Goal: Task Accomplishment & Management: Use online tool/utility

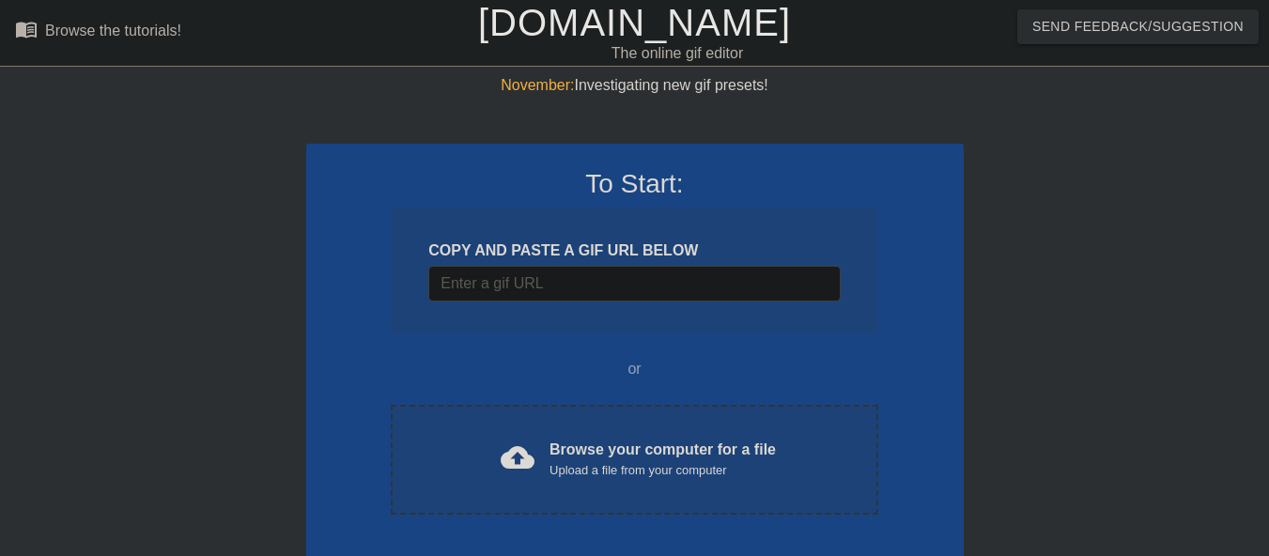
scroll to position [90, 0]
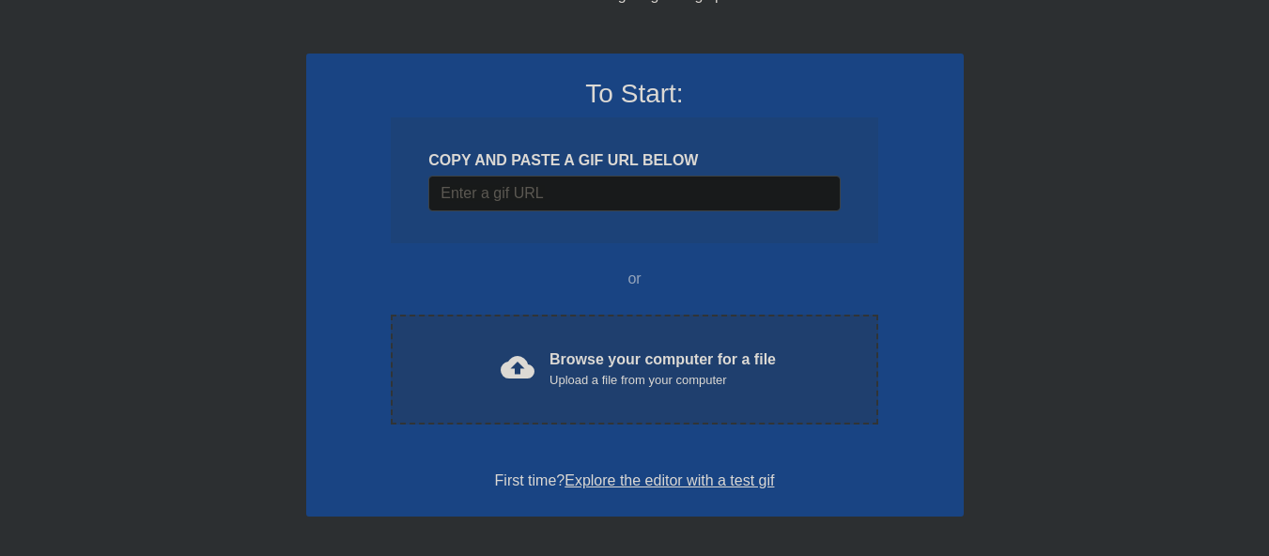
click at [673, 365] on div "Browse your computer for a file Upload a file from your computer" at bounding box center [663, 368] width 226 height 41
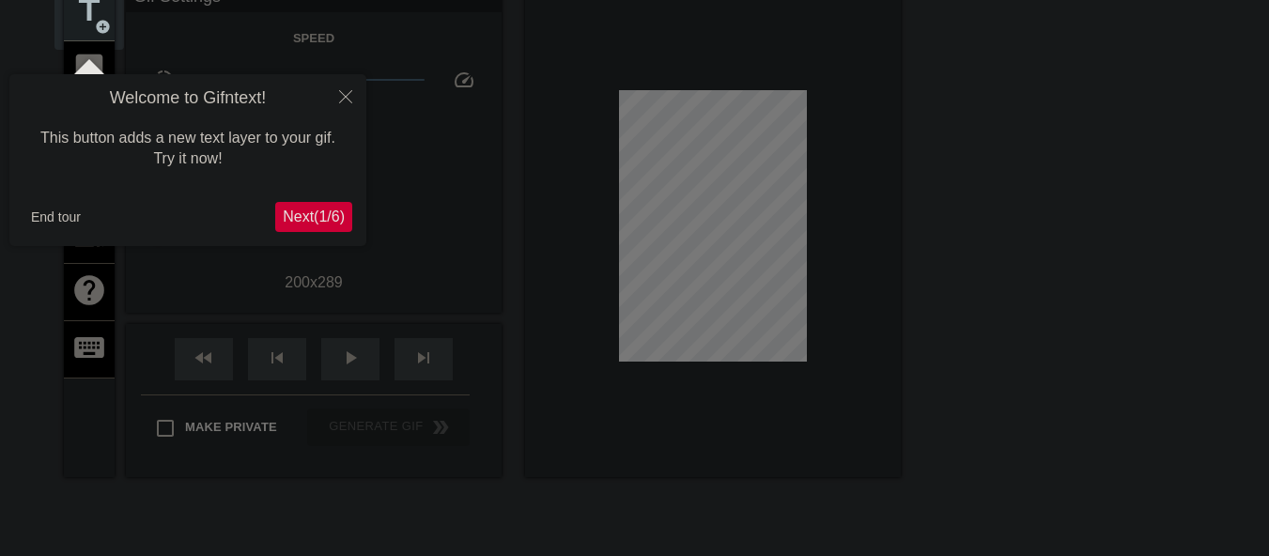
scroll to position [46, 0]
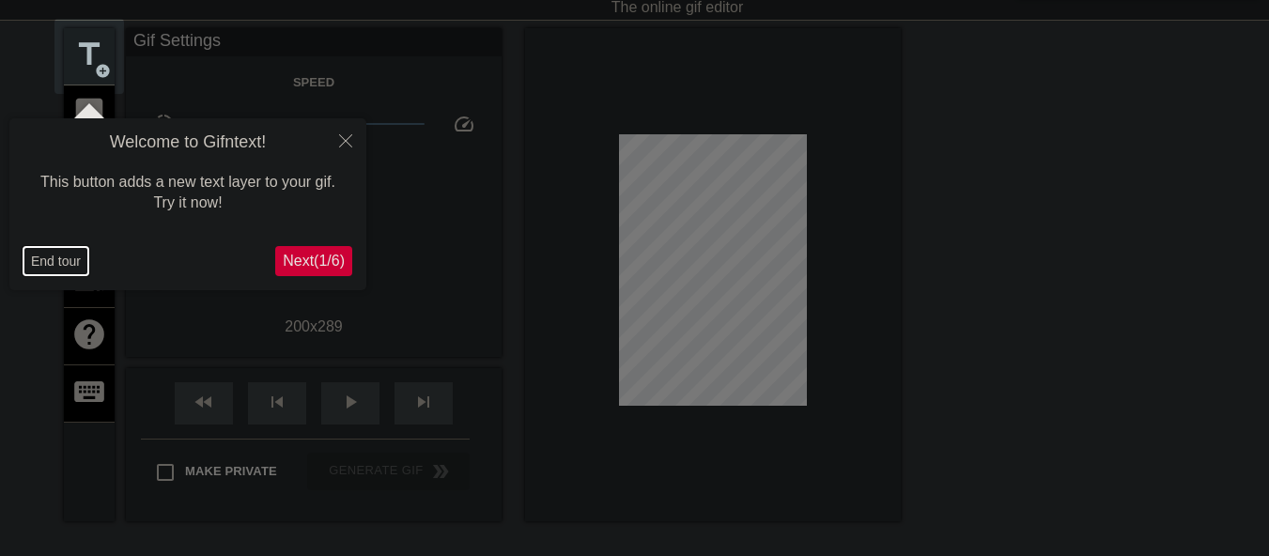
click at [62, 257] on button "End tour" at bounding box center [55, 261] width 65 height 28
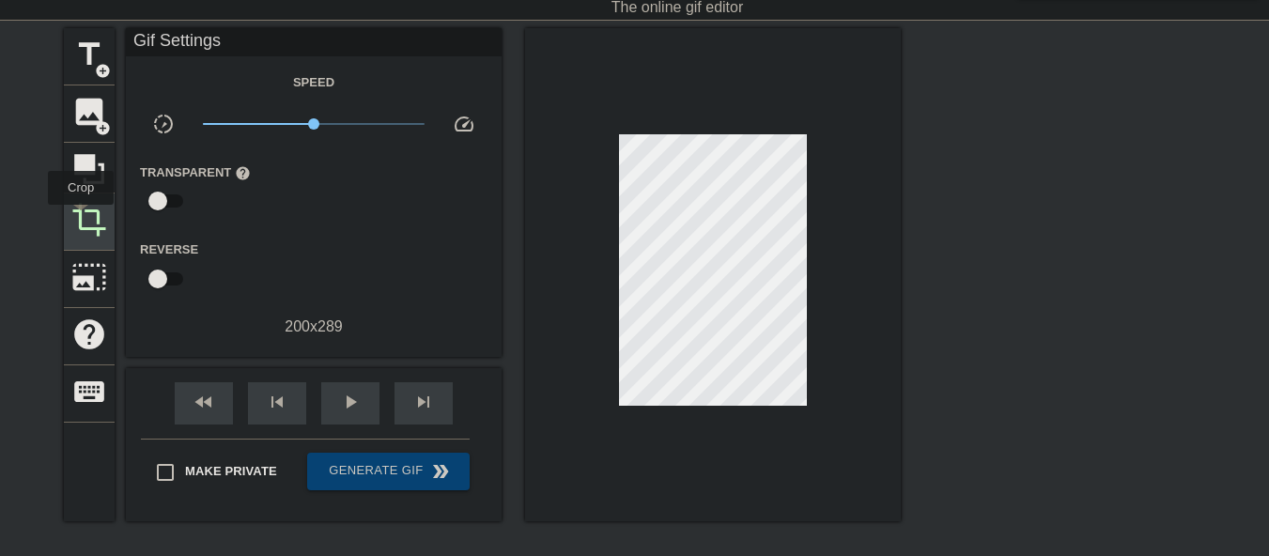
click at [81, 218] on span "crop" at bounding box center [89, 220] width 36 height 36
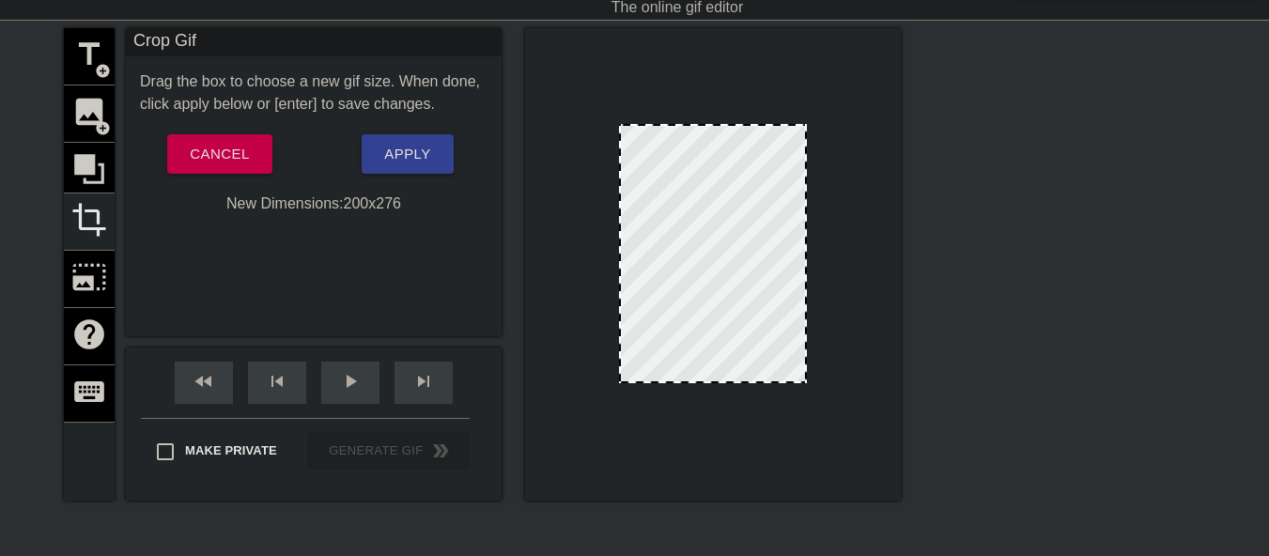
drag, startPoint x: 712, startPoint y: 394, endPoint x: 714, endPoint y: 381, distance: 12.4
click at [714, 381] on div at bounding box center [713, 381] width 184 height 9
click at [379, 145] on button "Apply" at bounding box center [407, 153] width 91 height 39
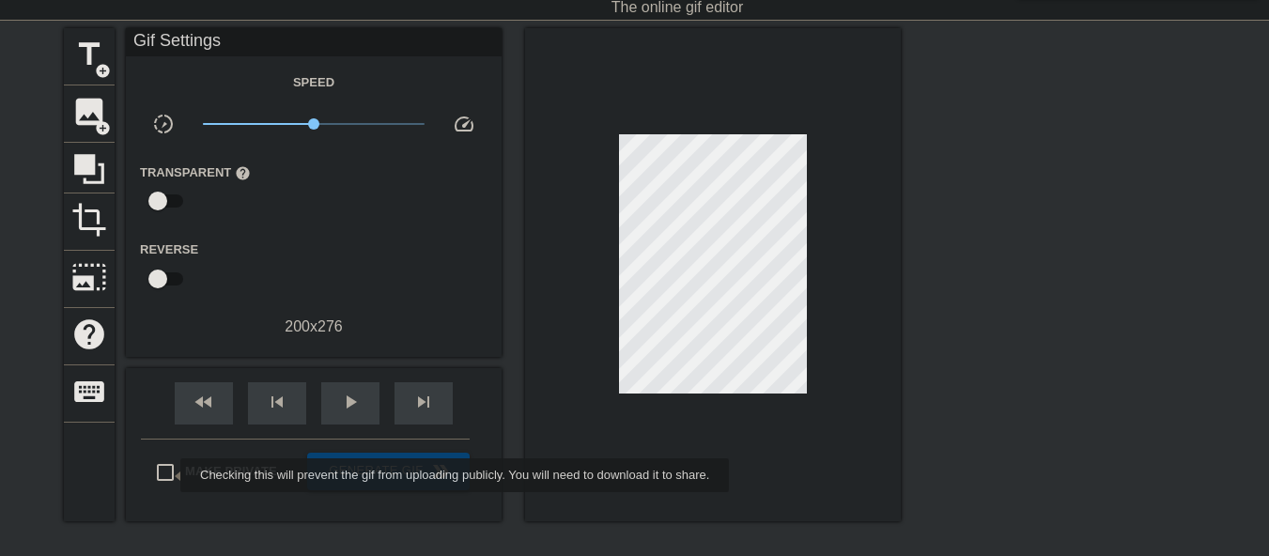
click at [168, 474] on input "Make Private" at bounding box center [165, 472] width 39 height 39
checkbox input "true"
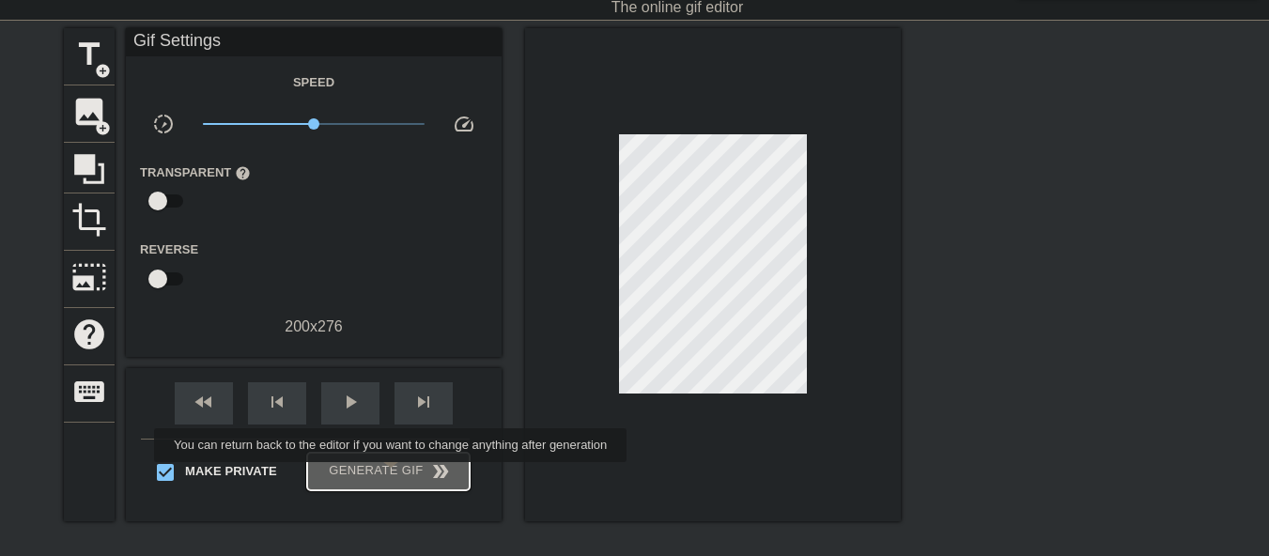
click at [393, 475] on span "Generate Gif double_arrow" at bounding box center [388, 471] width 147 height 23
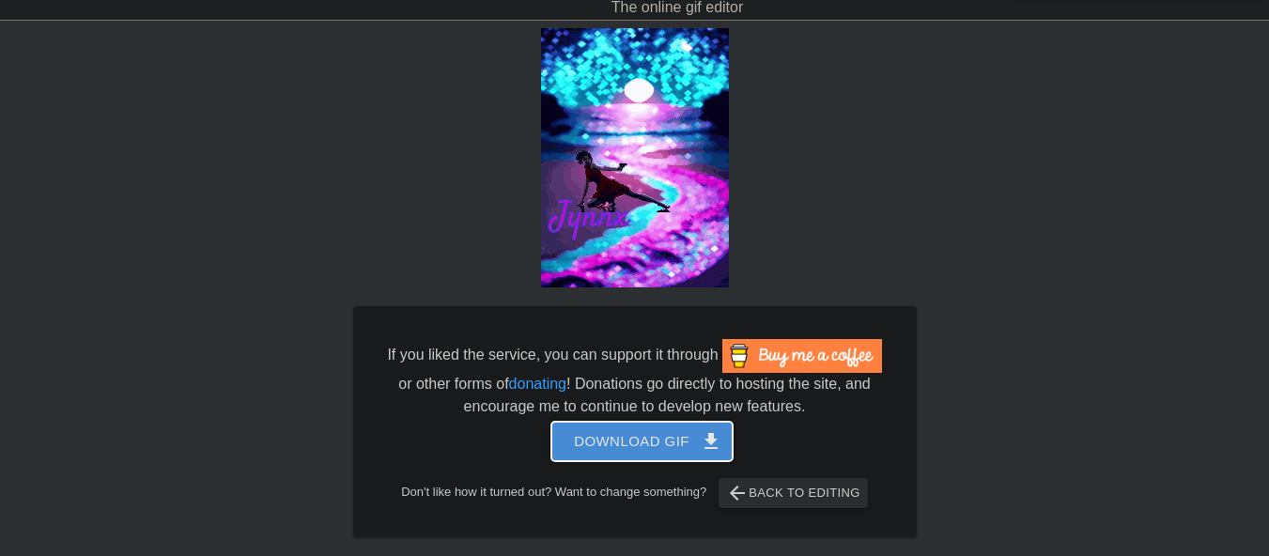
click at [588, 447] on span "Download gif get_app" at bounding box center [642, 441] width 136 height 24
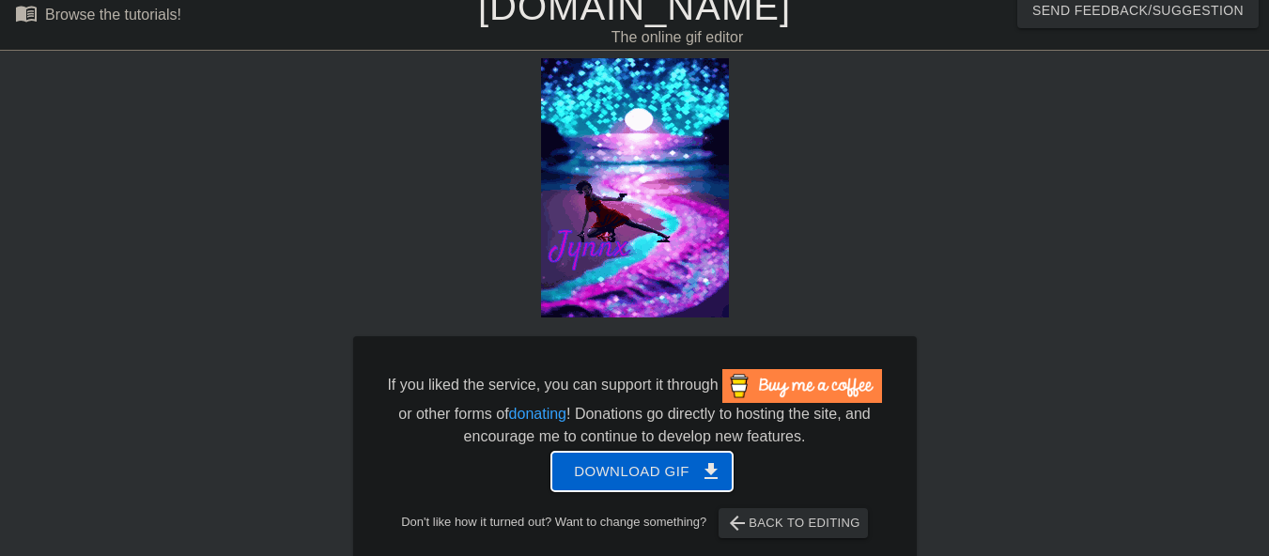
scroll to position [0, 0]
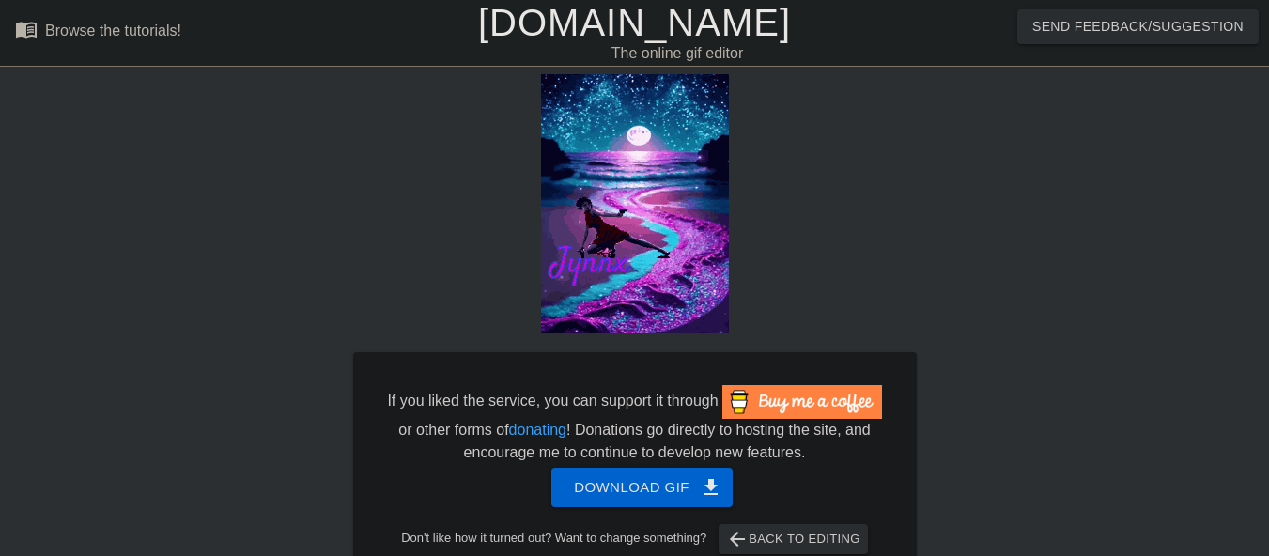
click at [601, 26] on link "[DOMAIN_NAME]" at bounding box center [634, 22] width 313 height 41
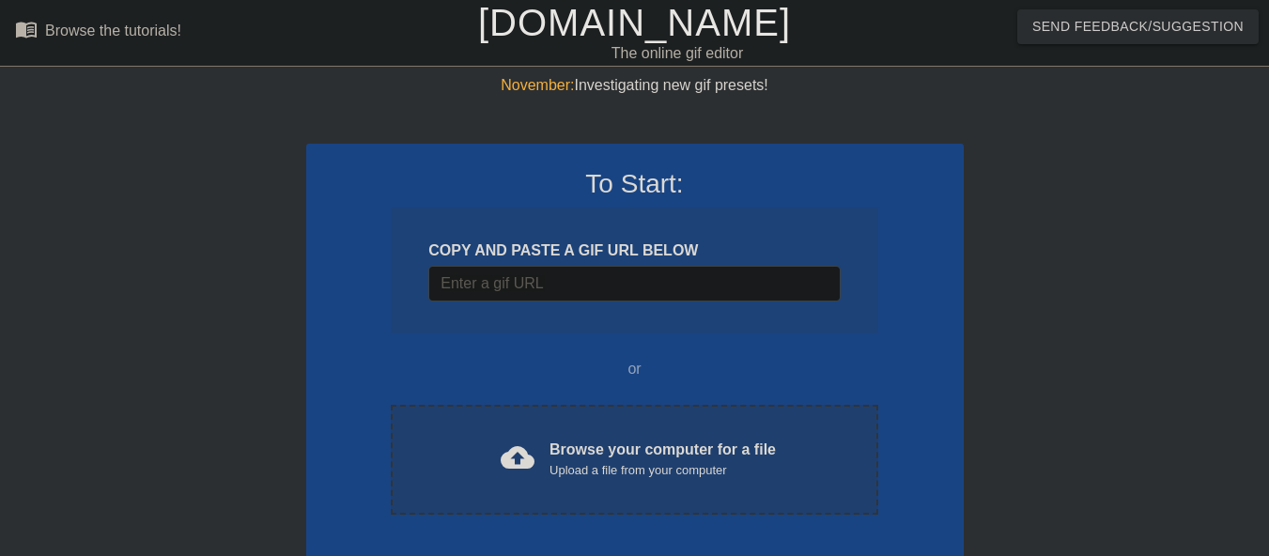
click at [571, 454] on div "Browse your computer for a file Upload a file from your computer" at bounding box center [663, 459] width 226 height 41
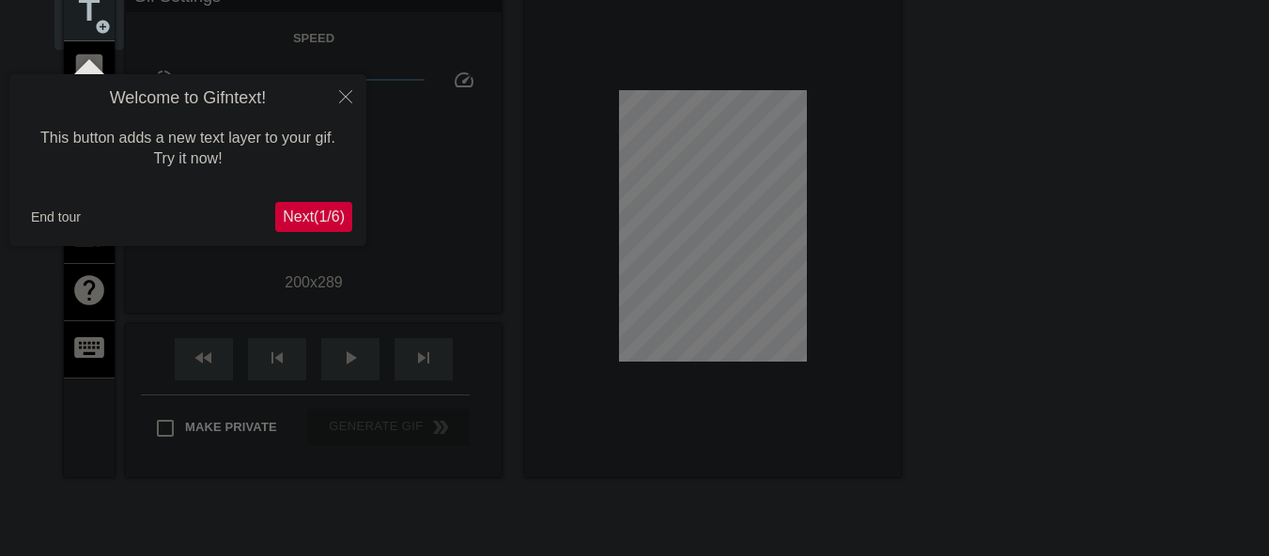
scroll to position [46, 0]
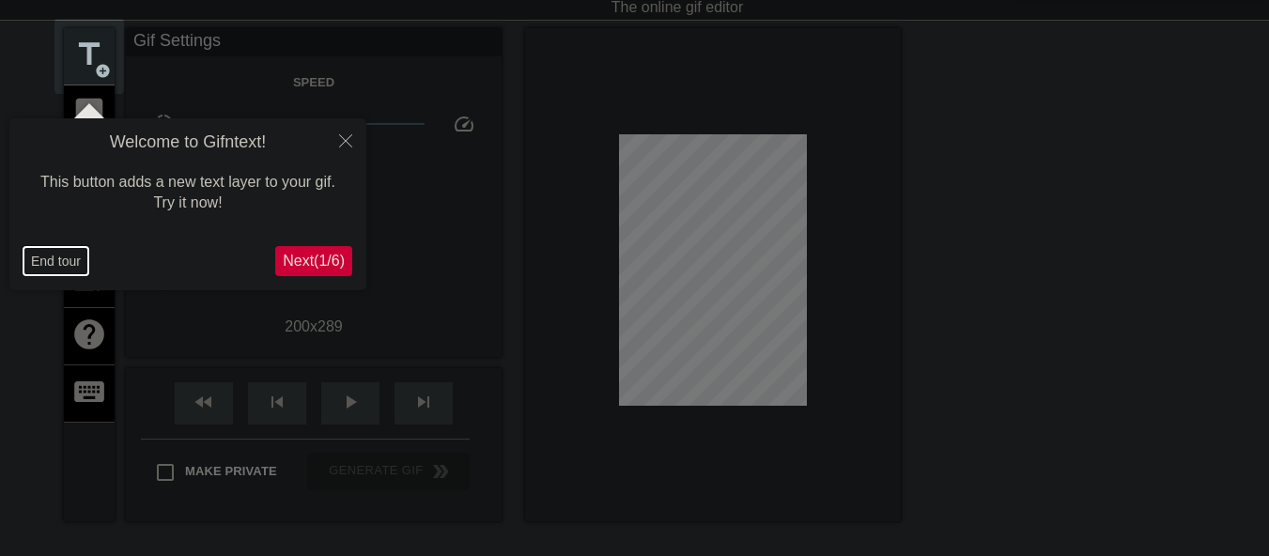
click at [49, 267] on button "End tour" at bounding box center [55, 261] width 65 height 28
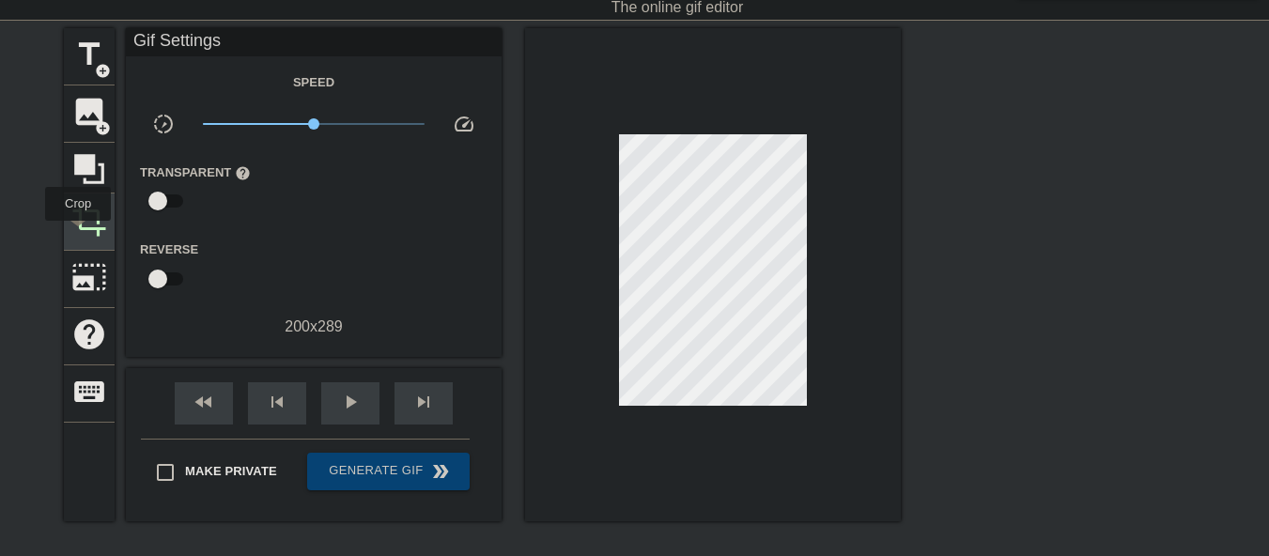
click at [78, 234] on span "crop" at bounding box center [89, 220] width 36 height 36
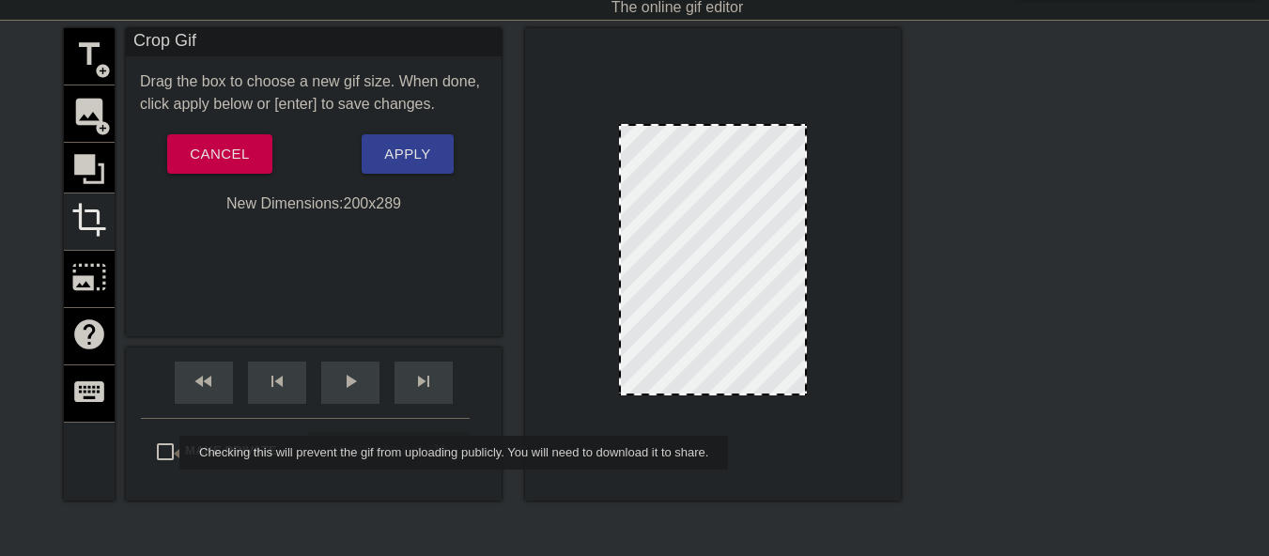
click at [166, 453] on input "Make Private" at bounding box center [165, 451] width 39 height 39
checkbox input "true"
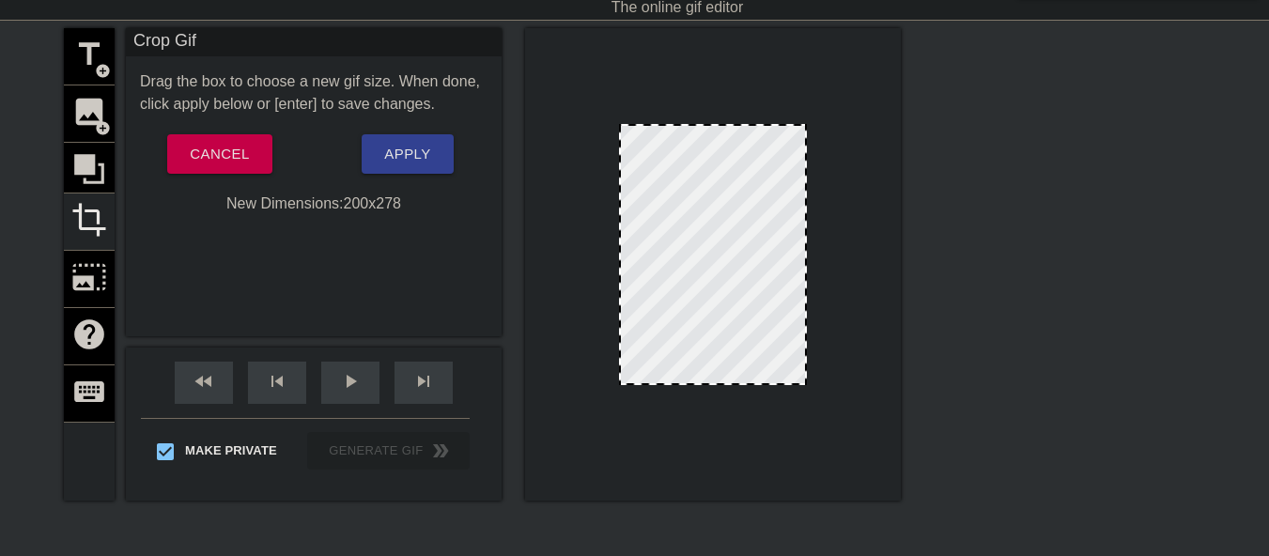
drag, startPoint x: 703, startPoint y: 395, endPoint x: 700, endPoint y: 384, distance: 10.7
click at [702, 384] on div at bounding box center [713, 383] width 184 height 9
click at [410, 161] on span "Apply" at bounding box center [407, 154] width 46 height 24
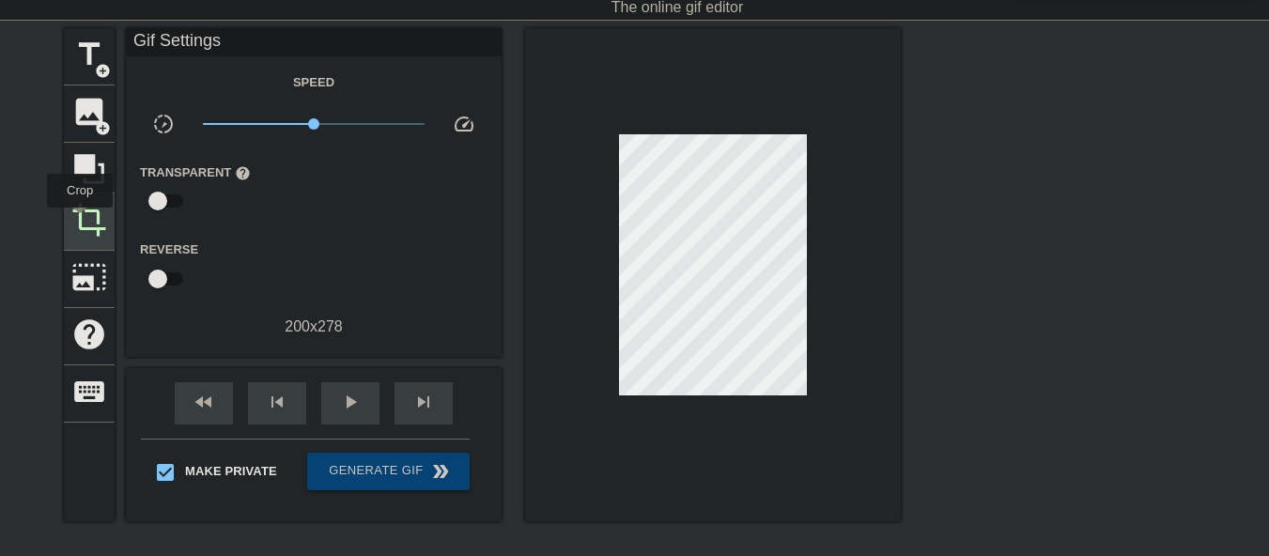
click at [86, 218] on span "crop" at bounding box center [89, 220] width 36 height 36
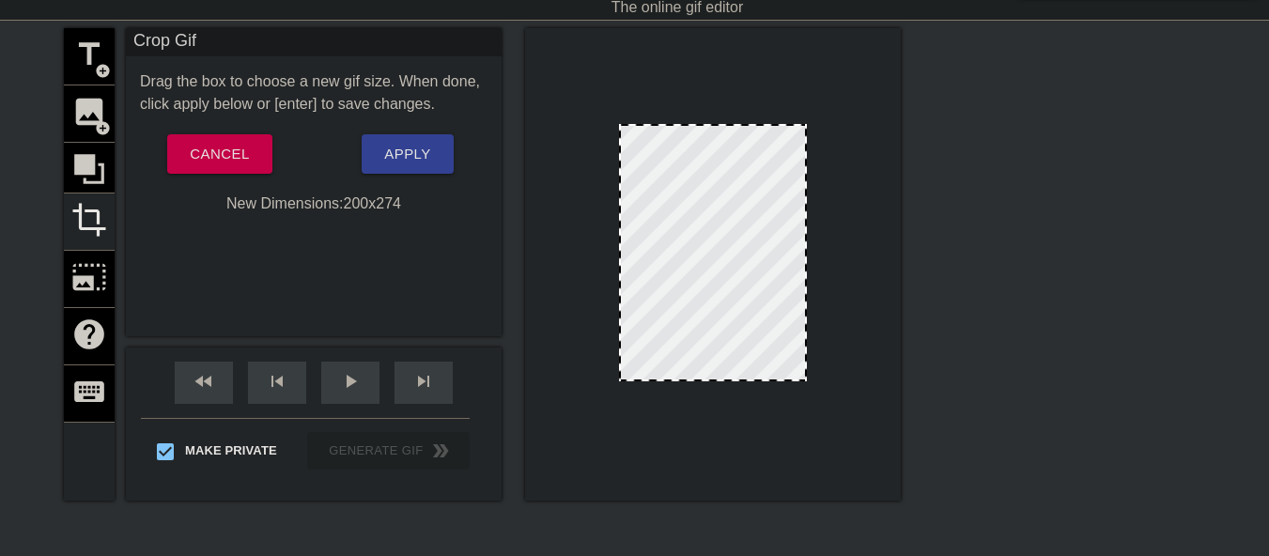
click at [706, 380] on div at bounding box center [713, 379] width 184 height 9
click at [399, 164] on span "Apply" at bounding box center [407, 154] width 46 height 24
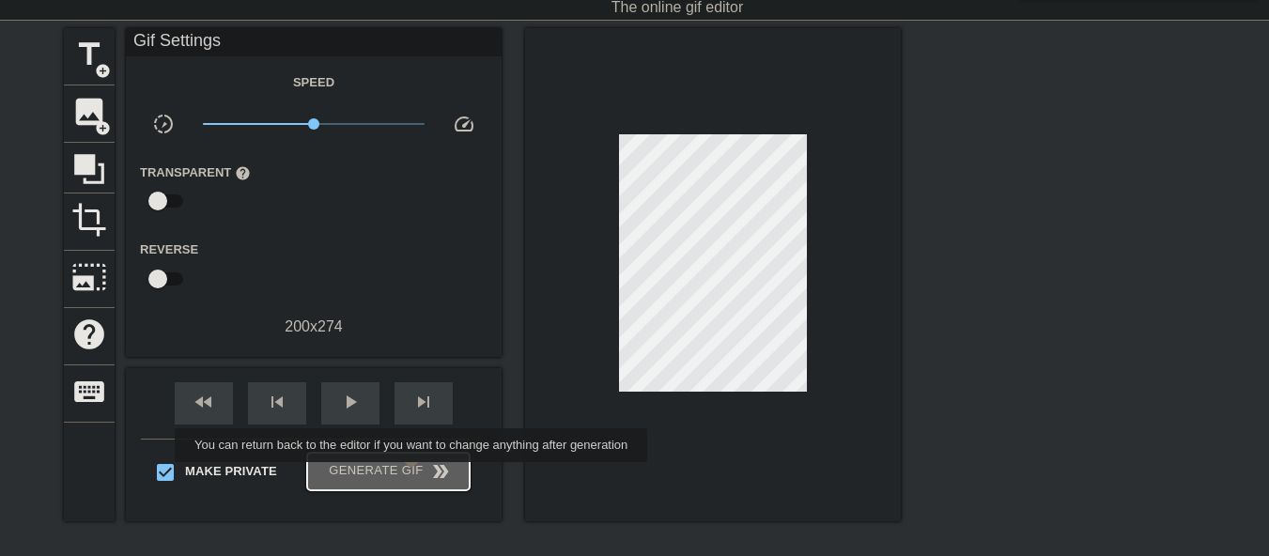
click at [413, 475] on span "Generate Gif double_arrow" at bounding box center [388, 471] width 147 height 23
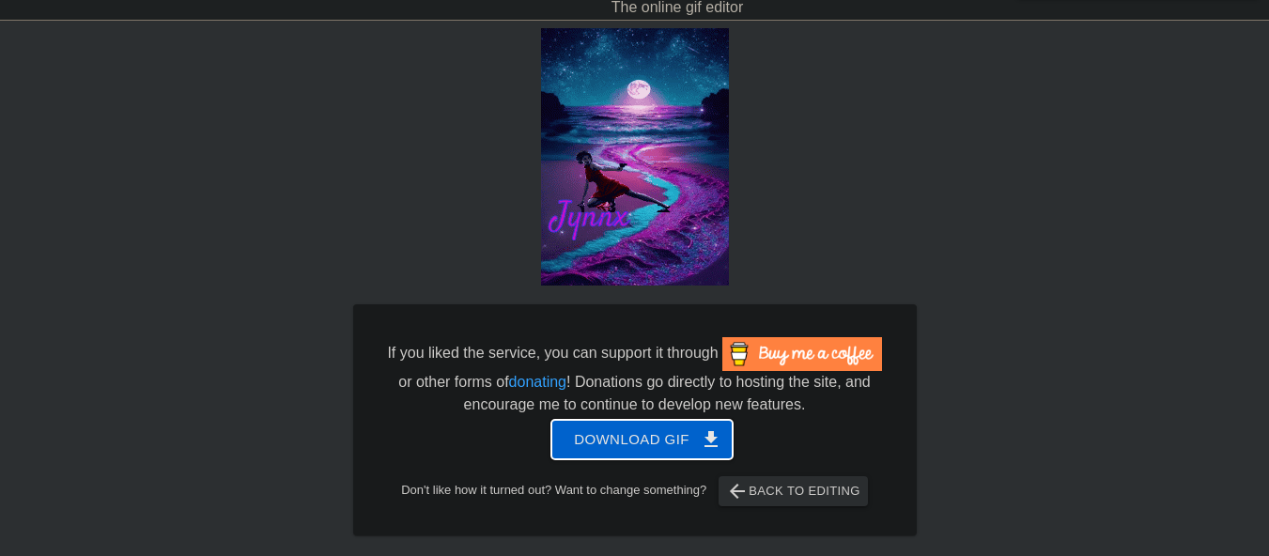
click at [654, 437] on span "Download gif get_app" at bounding box center [642, 439] width 136 height 24
